Goal: Task Accomplishment & Management: Manage account settings

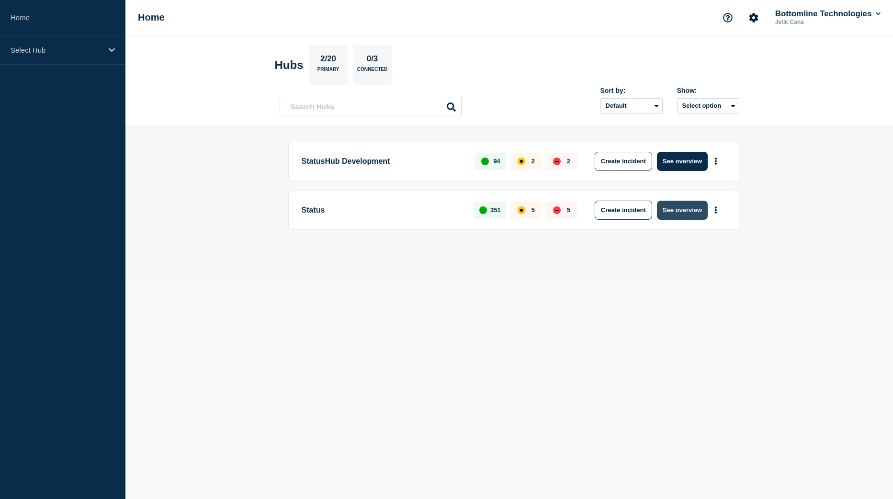
click at [688, 214] on button "See overview" at bounding box center [682, 210] width 51 height 19
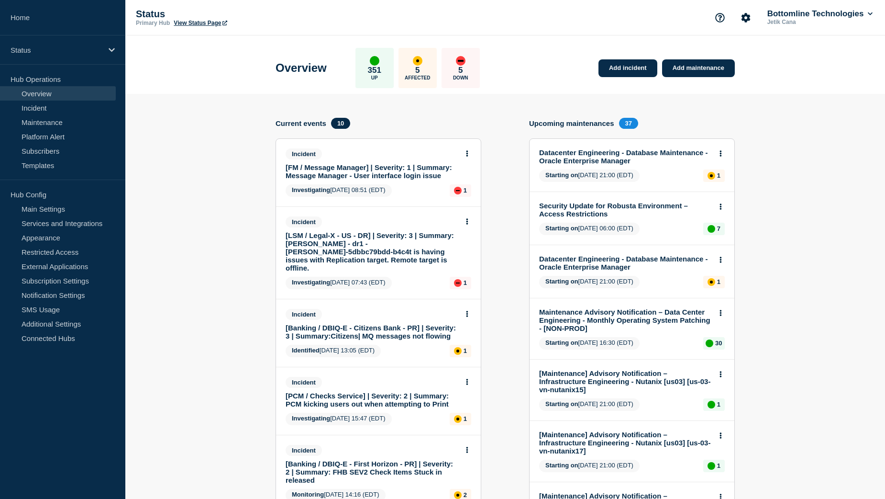
click at [354, 173] on link "[FM / Message Manager] | Severity: 1 | Summary: Message Manager - User interfac…" at bounding box center [372, 171] width 173 height 16
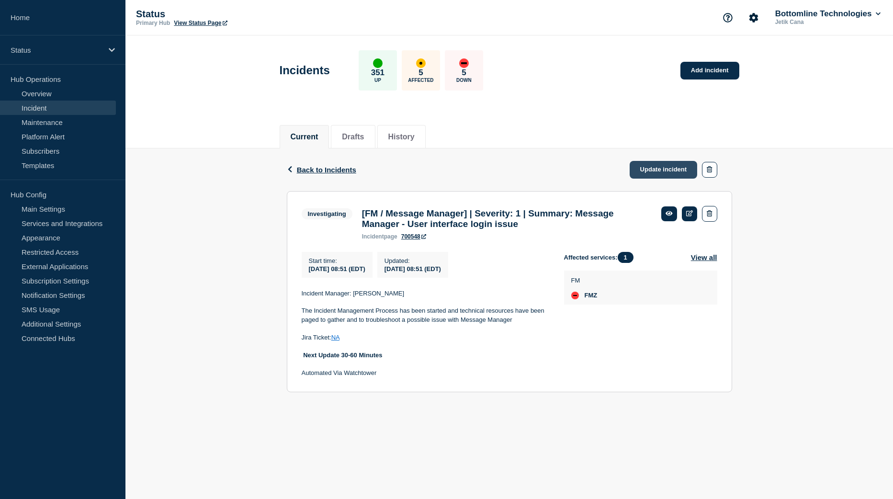
click at [659, 174] on link "Update incident" at bounding box center [663, 170] width 68 height 18
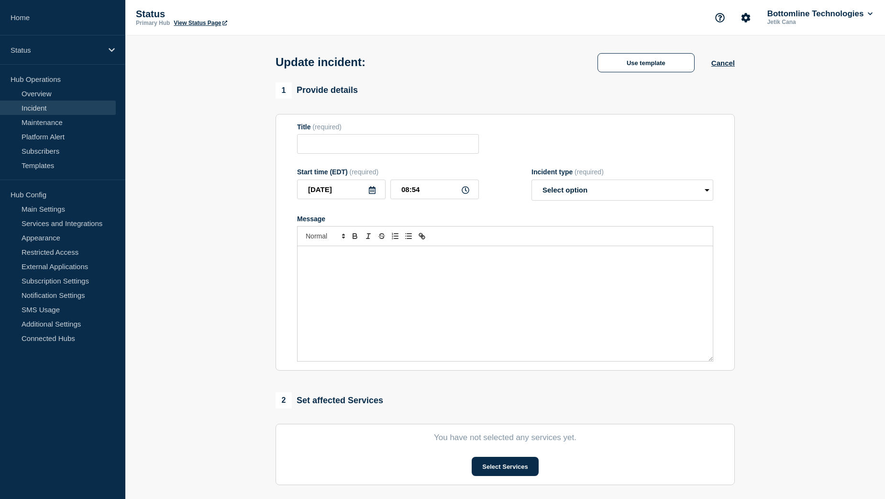
type input "[FM / Message Manager] | Severity: 1 | Summary: Message Manager - User interfac…"
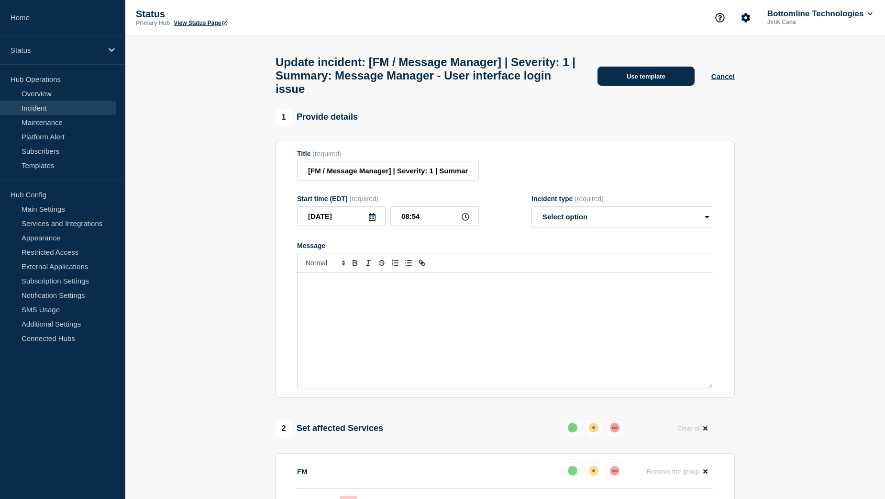
click at [636, 86] on button "Use template" at bounding box center [646, 76] width 97 height 19
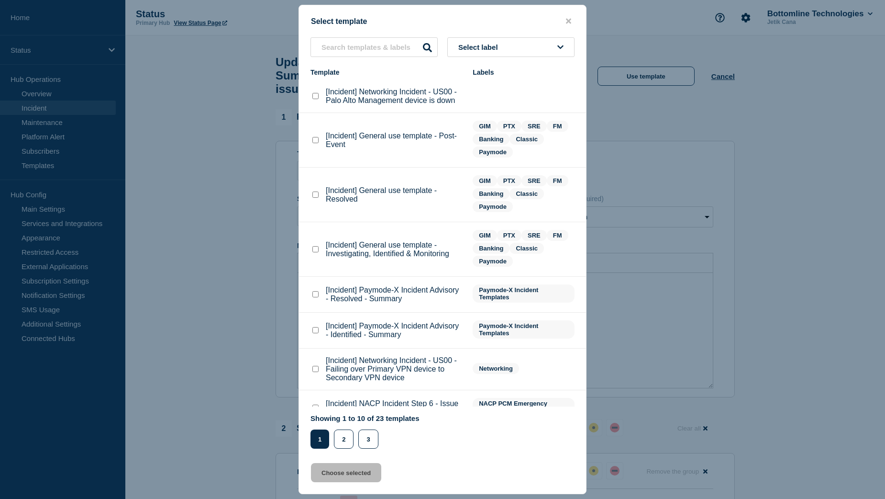
click at [316, 195] on checkbox"] "[Incident] General use template - Resolved checkbox" at bounding box center [316, 194] width 6 height 6
checkbox checkbox"] "true"
click at [328, 475] on button "Choose selected" at bounding box center [346, 472] width 70 height 19
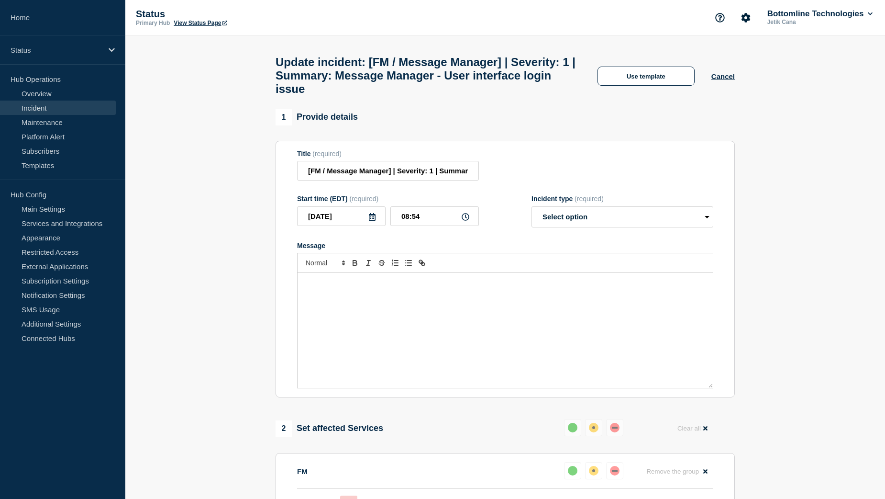
select select "resolved"
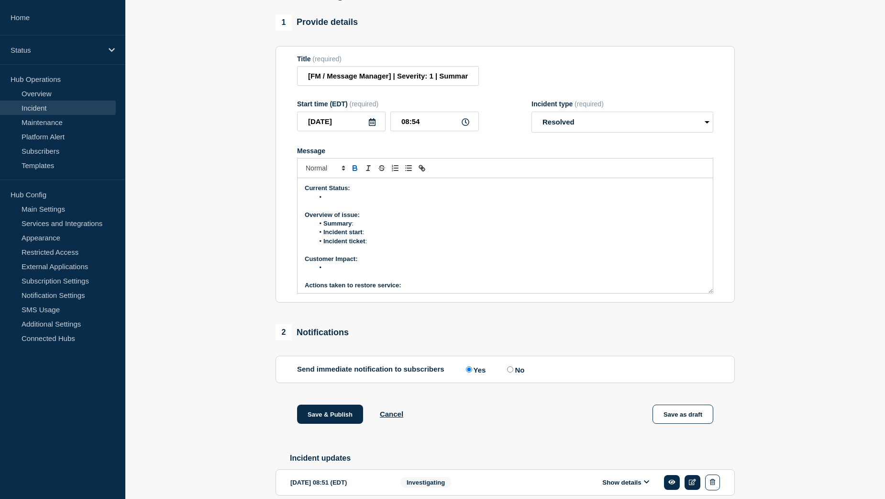
scroll to position [96, 0]
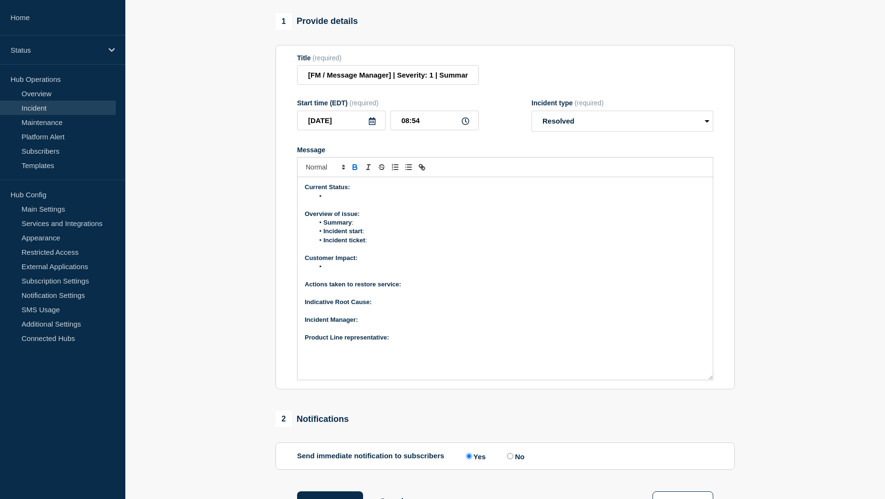
drag, startPoint x: 708, startPoint y: 295, endPoint x: 706, endPoint y: 383, distance: 87.6
click at [706, 380] on div "Current Status: Overview of issue: Summary : Incident start : Incident ticket :…" at bounding box center [505, 278] width 415 height 202
click at [347, 201] on li "Message" at bounding box center [510, 196] width 392 height 9
click at [370, 235] on li "Incident start :" at bounding box center [510, 231] width 392 height 9
click at [377, 235] on li "Incident start : :13" at bounding box center [510, 231] width 392 height 9
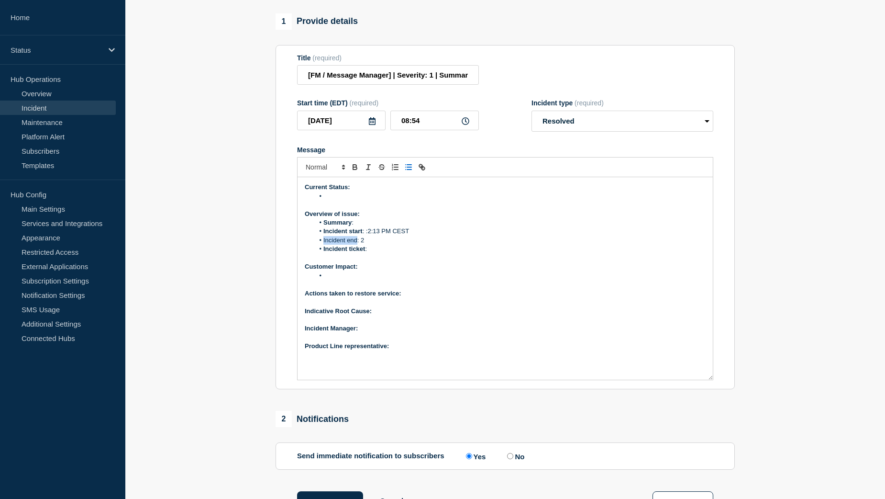
drag, startPoint x: 357, startPoint y: 246, endPoint x: 324, endPoint y: 248, distance: 33.1
click at [324, 245] on li "Incident end: 2" at bounding box center [510, 240] width 392 height 9
click at [380, 245] on li "Incident end : 2" at bounding box center [510, 240] width 392 height 9
click at [381, 253] on li "Incident ticket :" at bounding box center [510, 249] width 392 height 9
drag, startPoint x: 401, startPoint y: 257, endPoint x: 370, endPoint y: 257, distance: 30.6
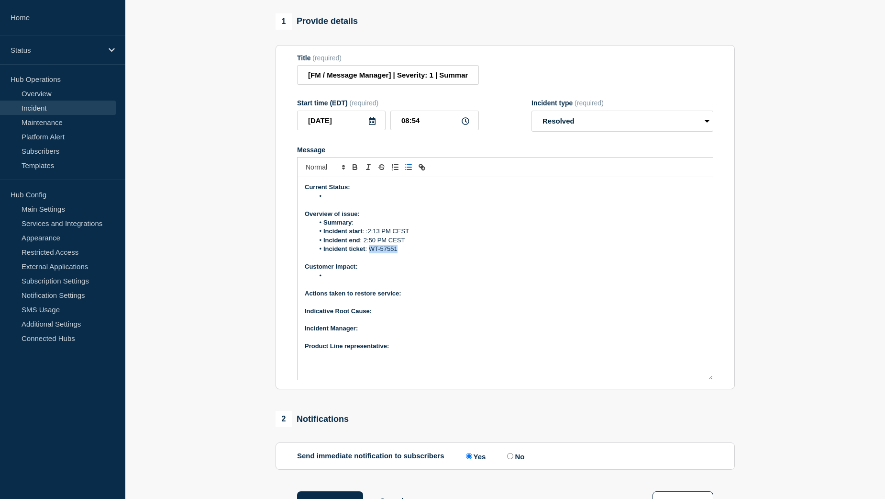
click at [370, 253] on li "Incident ticket : WT-57551" at bounding box center [510, 249] width 392 height 9
click at [423, 170] on icon "Toggle link" at bounding box center [423, 168] width 3 height 3
paste input "[URL][DOMAIN_NAME]"
type input "[URL][DOMAIN_NAME]"
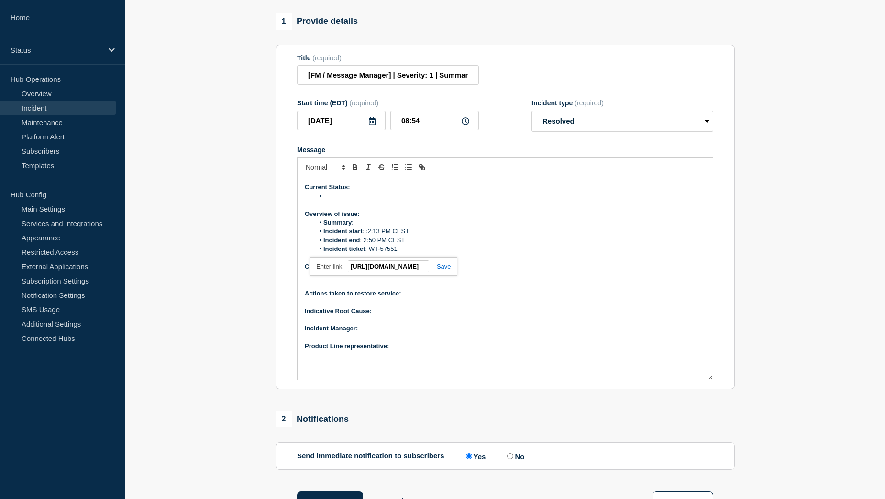
scroll to position [0, 0]
click at [450, 270] on link at bounding box center [440, 266] width 22 height 7
click at [342, 280] on li "Message" at bounding box center [510, 275] width 392 height 9
click at [422, 350] on p "Product Line representative:" at bounding box center [505, 346] width 401 height 9
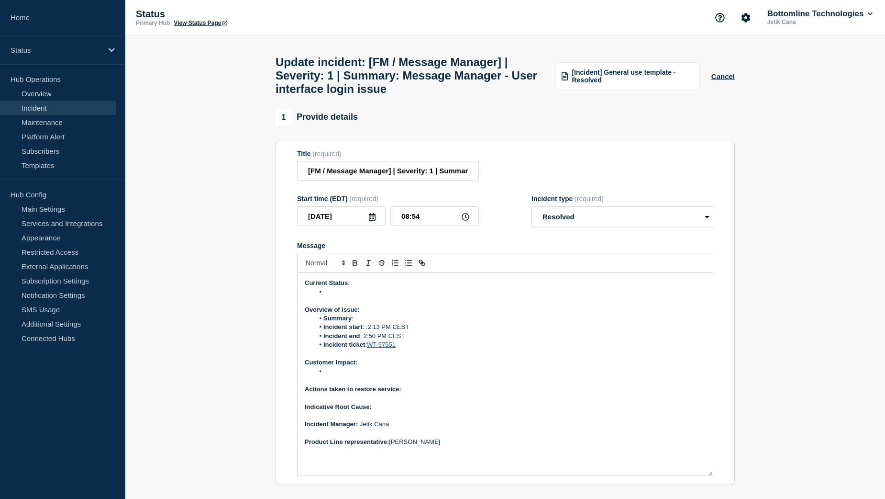
click at [362, 323] on li "Summary :" at bounding box center [510, 318] width 392 height 9
click at [413, 323] on li "Summary : Message Manager UI connection error – "An unexpected error occurred"" at bounding box center [510, 318] width 392 height 9
click at [500, 323] on li "Summary : Message Manager User Interface connection error – "An unexpected erro…" at bounding box center [510, 318] width 392 height 9
click at [592, 323] on li "Summary : Message Manager User Interface connection error - "An unexpected erro…" at bounding box center [510, 318] width 392 height 9
click at [350, 296] on li "Message" at bounding box center [510, 292] width 392 height 9
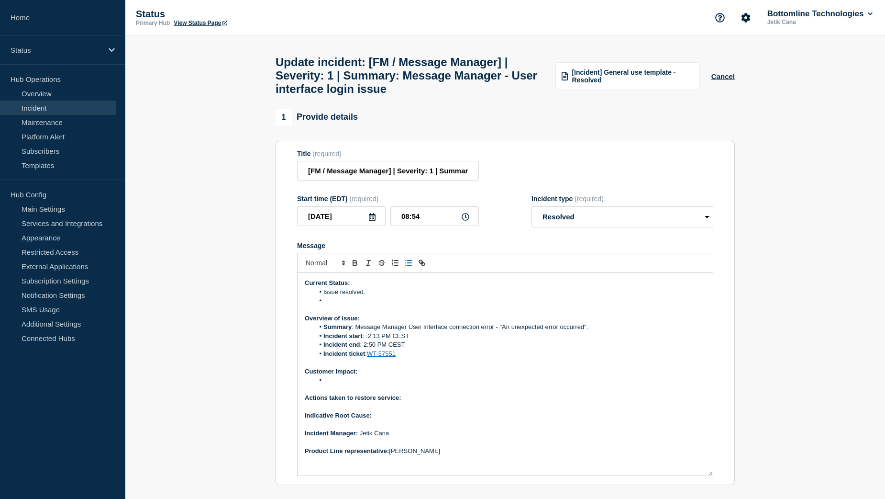
click at [372, 296] on li "Issue resolved." at bounding box center [510, 292] width 392 height 9
click at [369, 305] on li "External provider for 2FA had an issue and customer with active 2FA feature wer…" at bounding box center [510, 300] width 392 height 9
click at [426, 305] on li "External provider that we use for 2FA had an issue and customer with active 2FA…" at bounding box center [510, 300] width 392 height 9
click at [522, 305] on li "External provider that we use for 2FA feature had an issue and customer with ac…" at bounding box center [510, 300] width 392 height 9
click at [346, 392] on p "Message" at bounding box center [505, 389] width 401 height 9
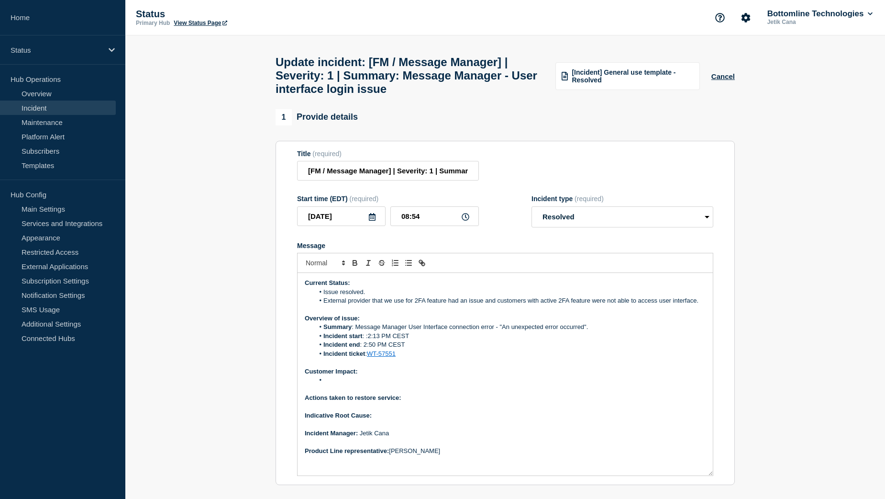
click at [340, 384] on li "Message" at bounding box center [510, 380] width 392 height 9
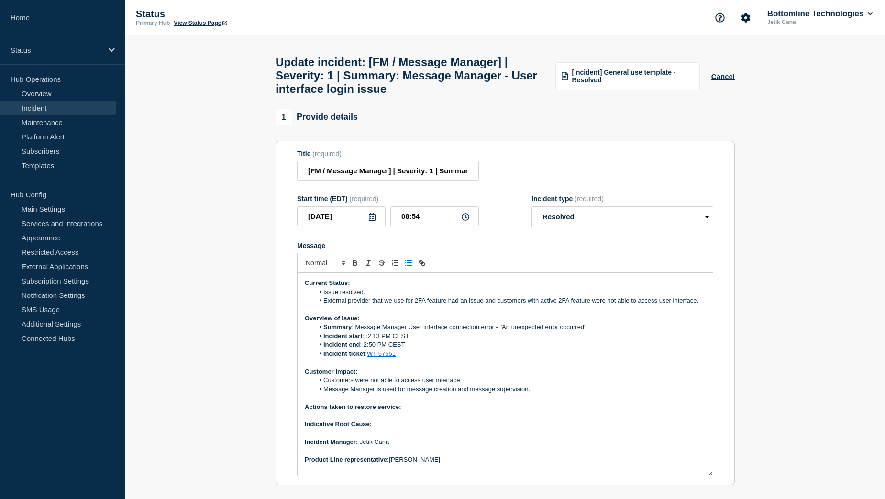
click at [424, 411] on p "Actions taken to restore service:" at bounding box center [505, 407] width 401 height 9
click at [384, 428] on p "Indicative Root Cause:" at bounding box center [505, 424] width 401 height 9
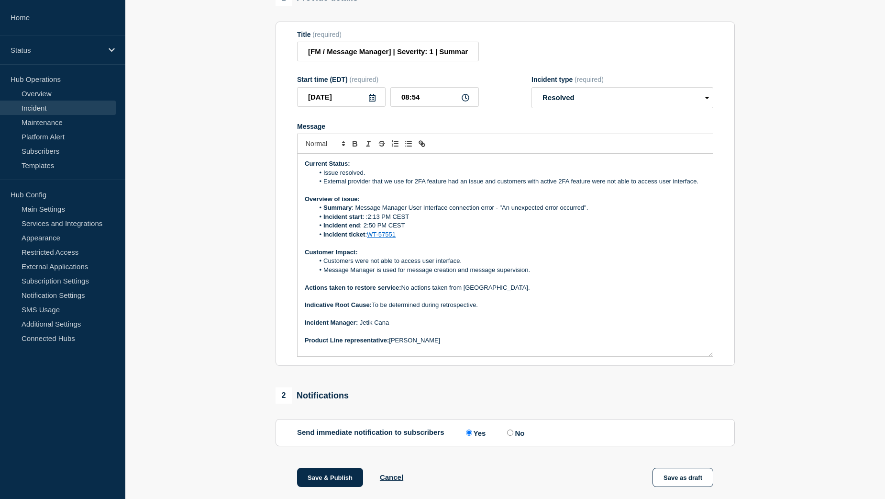
scroll to position [144, 0]
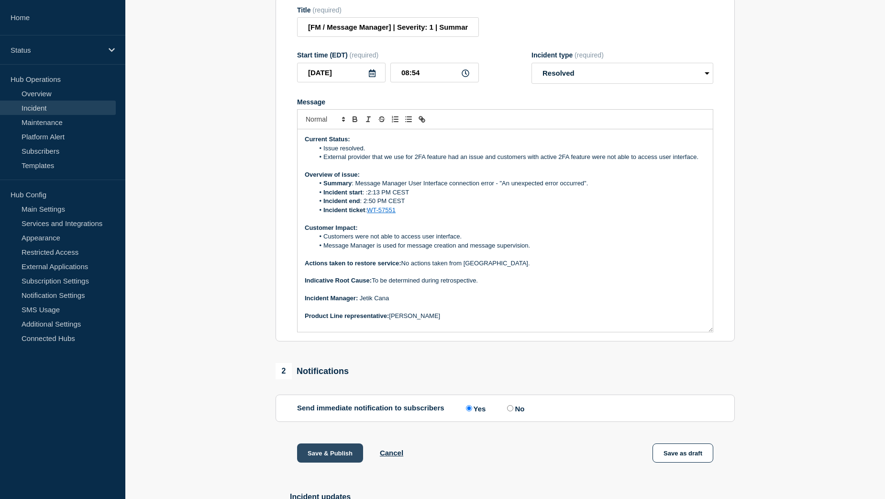
click at [312, 459] on button "Save & Publish" at bounding box center [330, 452] width 66 height 19
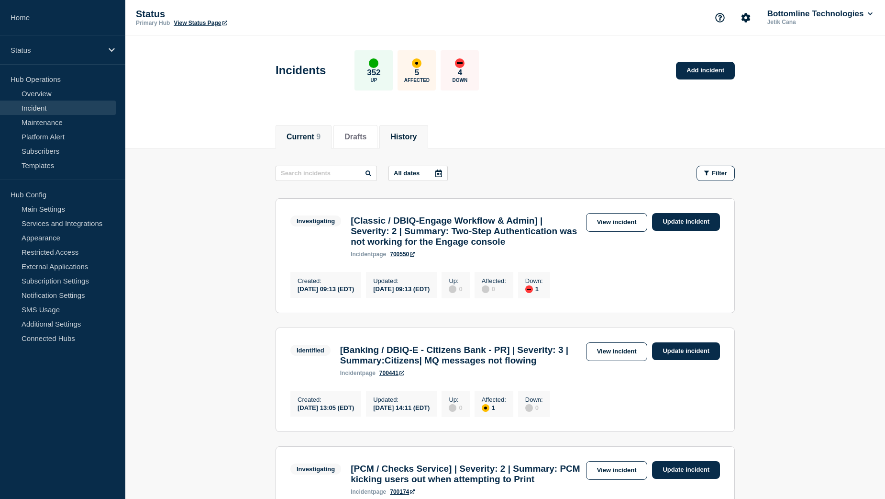
click at [417, 136] on button "History" at bounding box center [404, 137] width 26 height 9
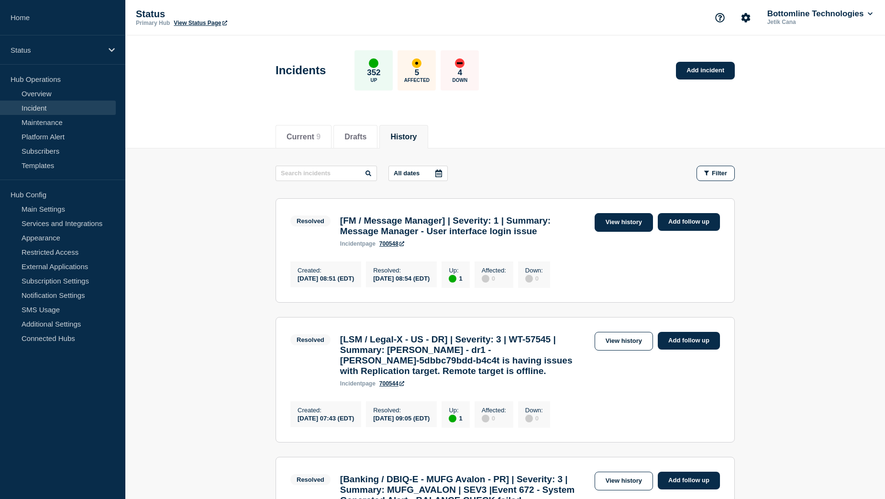
click at [630, 225] on link "View history" at bounding box center [624, 222] width 58 height 19
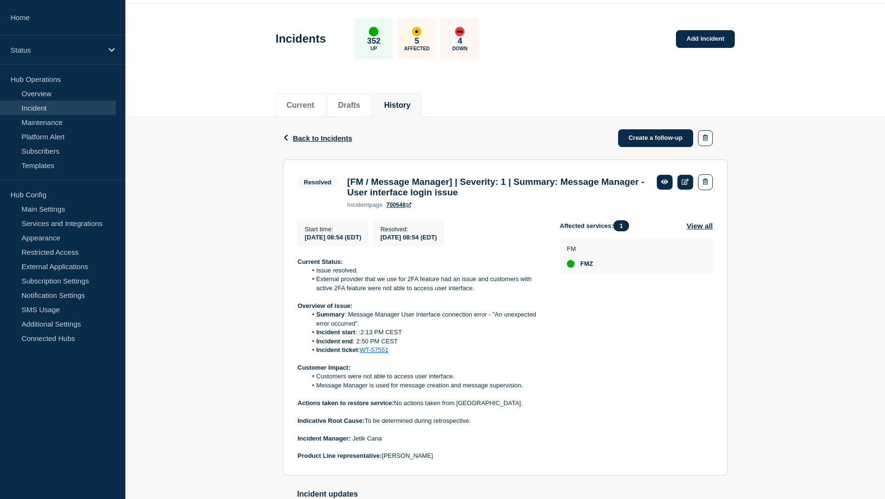
scroll to position [96, 0]
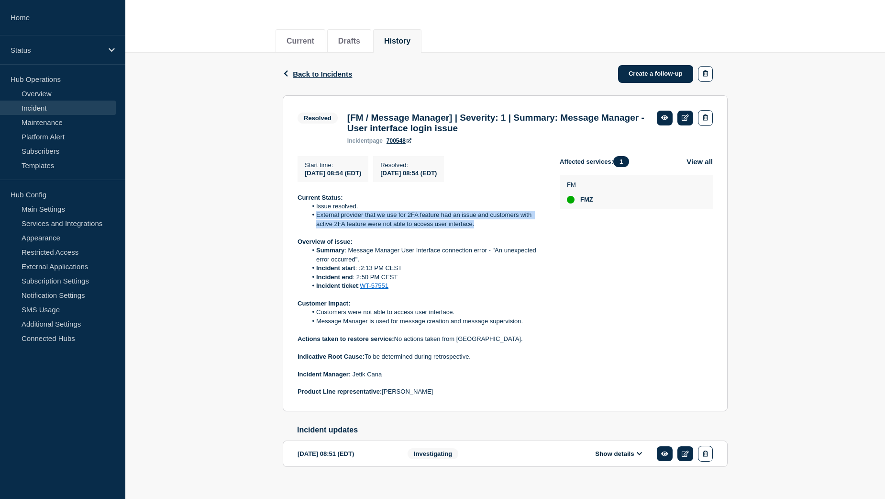
drag, startPoint x: 316, startPoint y: 219, endPoint x: 481, endPoint y: 228, distance: 165.4
click at [481, 228] on li "External provider that we use for 2FA feature had an issue and customers with a…" at bounding box center [426, 220] width 238 height 18
copy li "External provider that we use for 2FA feature had an issue and customers with a…"
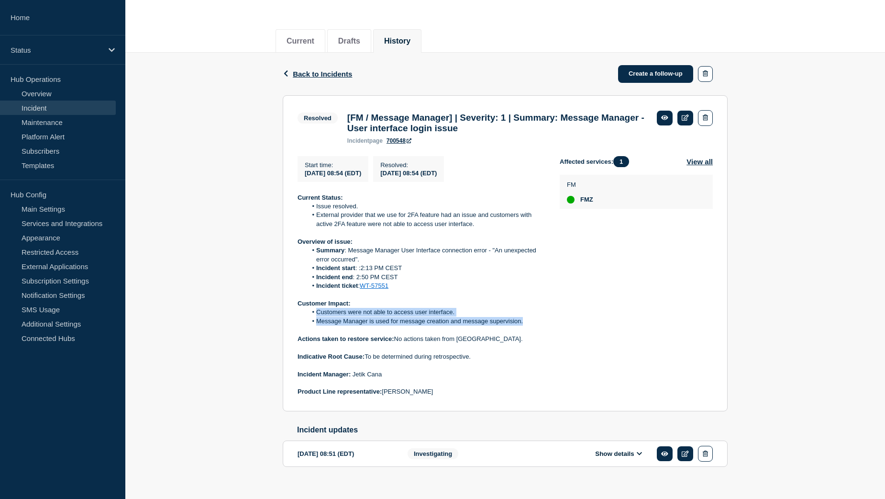
drag, startPoint x: 316, startPoint y: 319, endPoint x: 526, endPoint y: 329, distance: 210.3
click at [526, 325] on ol "Customers were not able to access user interface. Message Manager is used for m…" at bounding box center [421, 317] width 247 height 18
copy ol "Customers were not able to access user interface. Message Manager is used for m…"
